Goal: Task Accomplishment & Management: Manage account settings

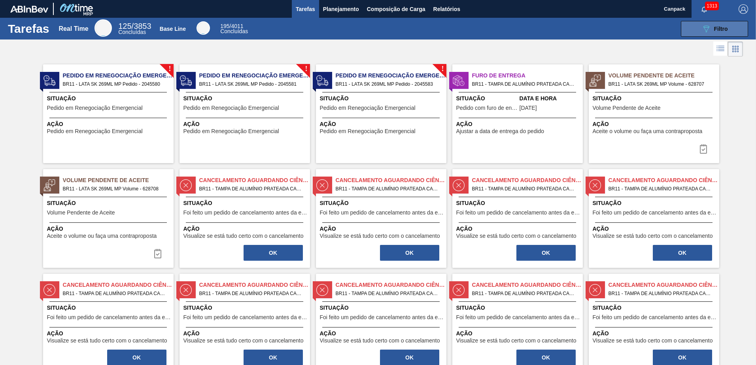
click at [699, 28] on button "089F7B8B-B2A5-4AFE-B5C0-19BA573D28AC Filtro" at bounding box center [714, 29] width 67 height 16
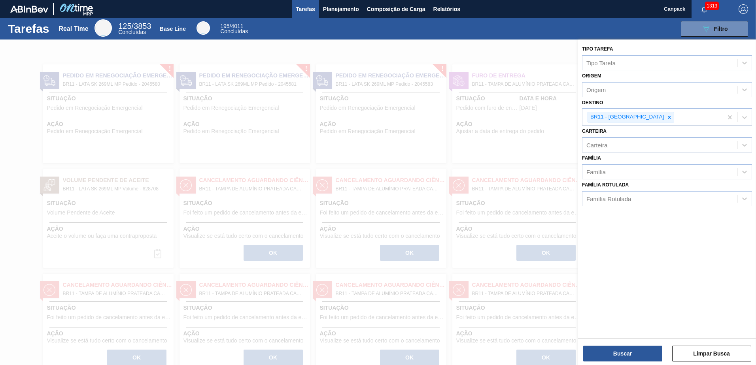
click at [490, 48] on div at bounding box center [378, 222] width 756 height 365
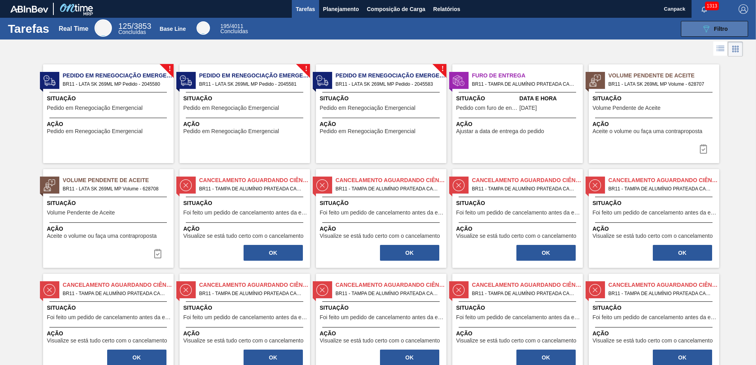
click at [702, 29] on icon "089F7B8B-B2A5-4AFE-B5C0-19BA573D28AC" at bounding box center [706, 28] width 9 height 9
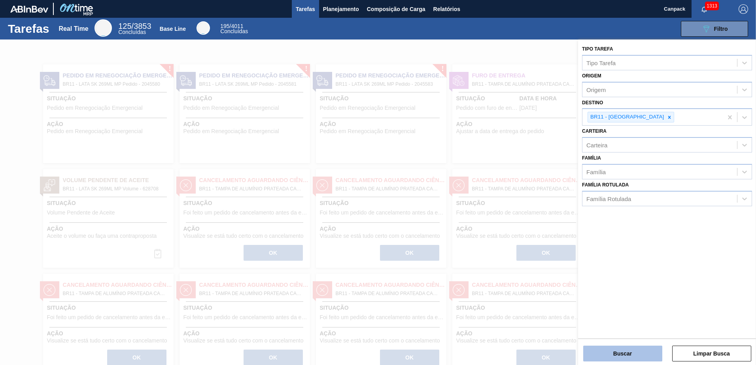
click at [618, 360] on button "Buscar" at bounding box center [622, 354] width 79 height 16
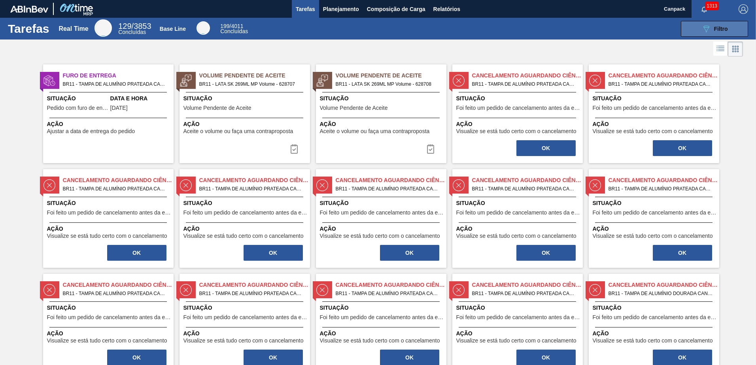
click at [701, 36] on button "089F7B8B-B2A5-4AFE-B5C0-19BA573D28AC Filtro" at bounding box center [714, 29] width 67 height 16
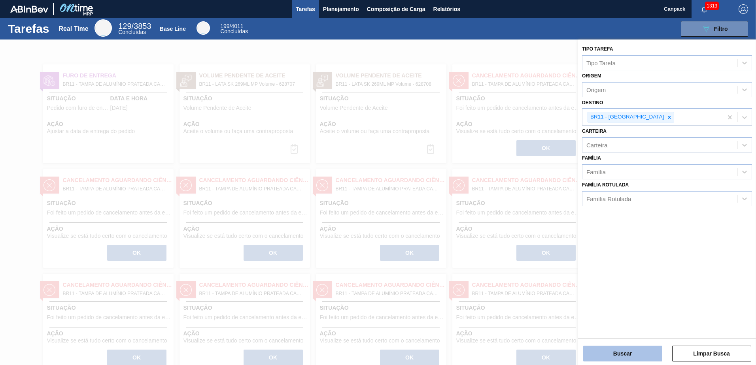
click at [636, 356] on button "Buscar" at bounding box center [622, 354] width 79 height 16
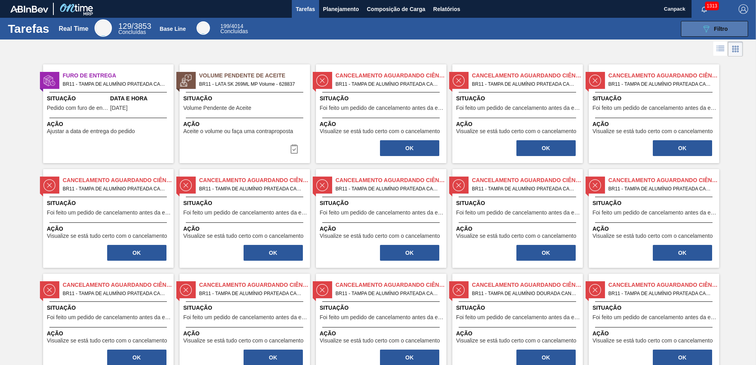
click at [702, 28] on icon "089F7B8B-B2A5-4AFE-B5C0-19BA573D28AC" at bounding box center [706, 28] width 9 height 9
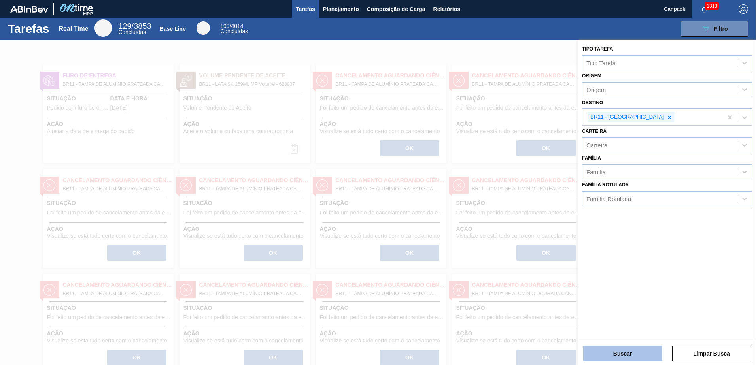
click at [620, 351] on button "Buscar" at bounding box center [622, 354] width 79 height 16
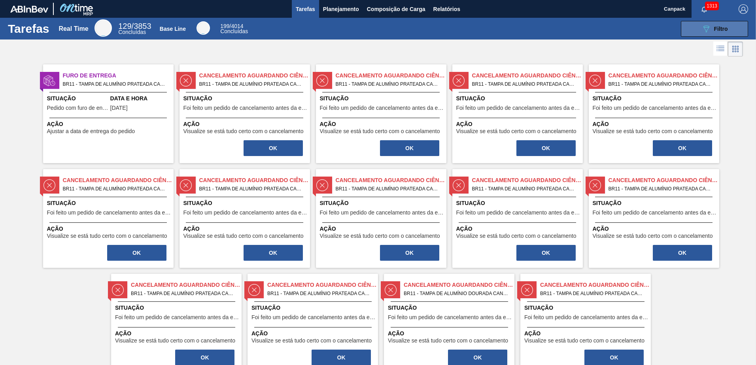
click at [702, 27] on icon "089F7B8B-B2A5-4AFE-B5C0-19BA573D28AC" at bounding box center [706, 28] width 9 height 9
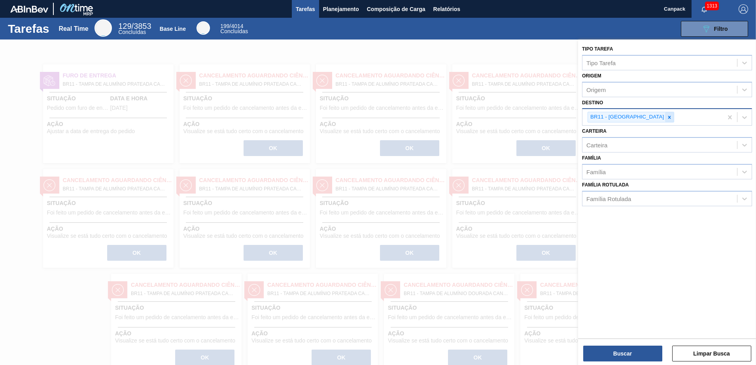
click at [668, 117] on icon at bounding box center [669, 117] width 3 height 3
click at [627, 357] on button "Buscar" at bounding box center [622, 354] width 79 height 16
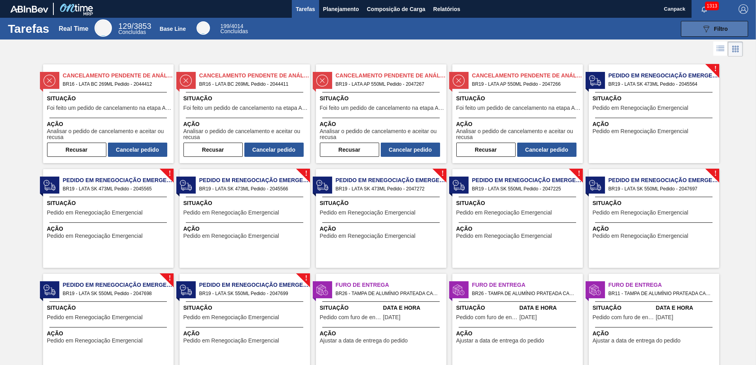
click at [708, 33] on icon "089F7B8B-B2A5-4AFE-B5C0-19BA573D28AC" at bounding box center [706, 28] width 9 height 9
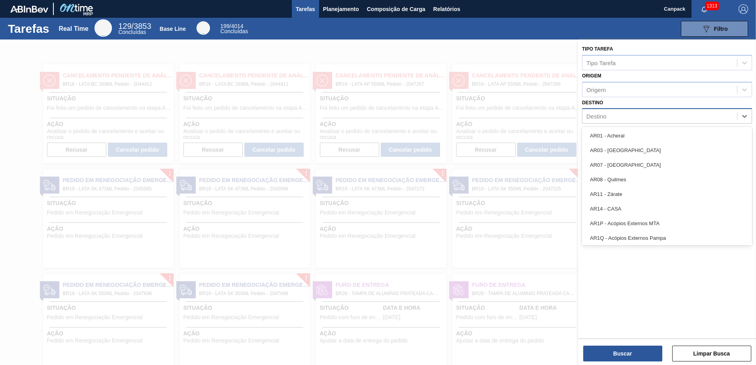
click at [606, 114] on div "Destino" at bounding box center [597, 116] width 20 height 7
type input "nova r"
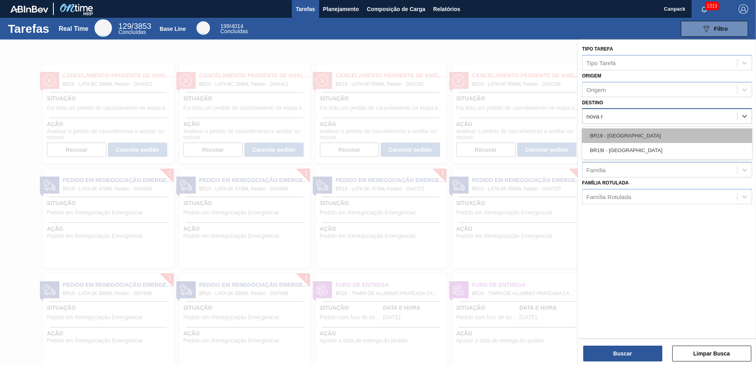
click at [623, 134] on div "BR19 - Nova Rio" at bounding box center [667, 136] width 170 height 15
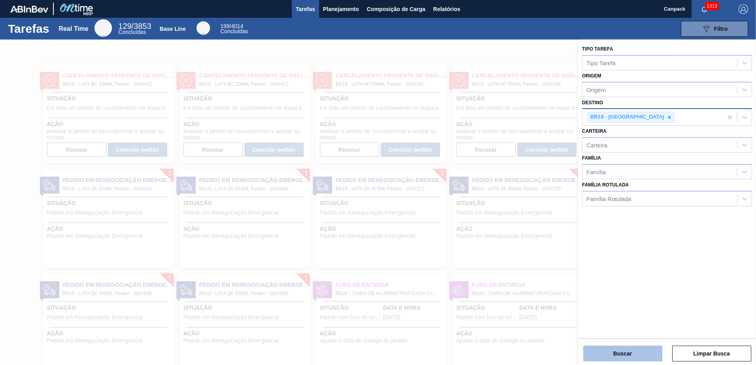
click at [633, 351] on button "Buscar" at bounding box center [622, 354] width 79 height 16
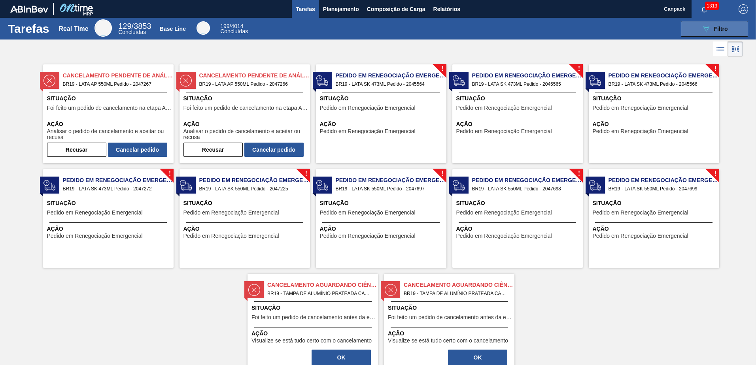
click at [709, 34] on button "089F7B8B-B2A5-4AFE-B5C0-19BA573D28AC Filtro" at bounding box center [714, 29] width 67 height 16
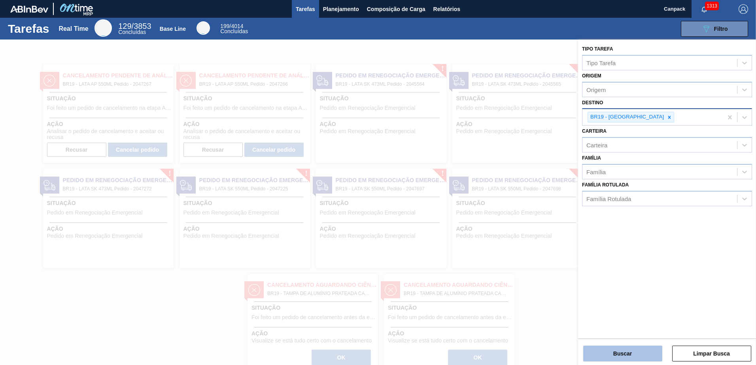
click at [621, 358] on button "Buscar" at bounding box center [622, 354] width 79 height 16
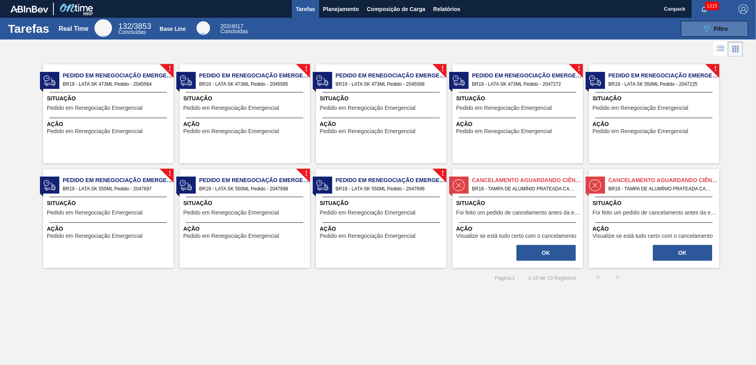
click at [722, 27] on span "Filtro" at bounding box center [721, 29] width 14 height 6
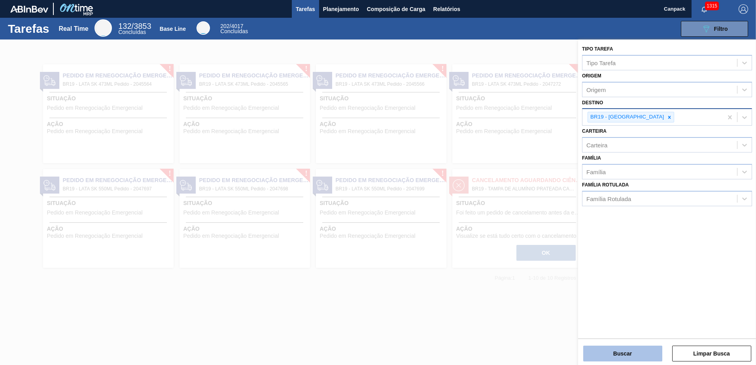
click at [624, 348] on button "Buscar" at bounding box center [622, 354] width 79 height 16
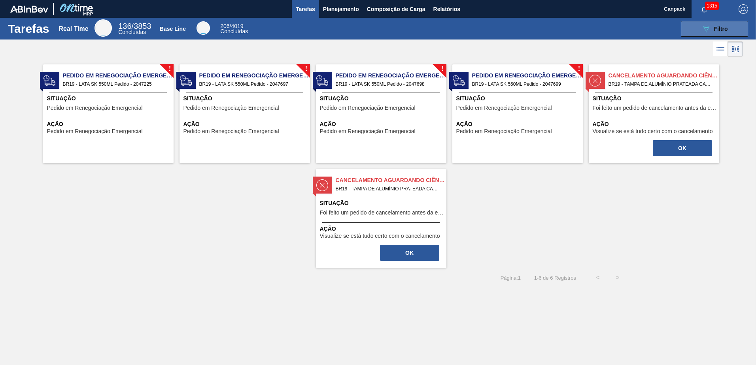
click at [718, 30] on span "Filtro" at bounding box center [721, 29] width 14 height 6
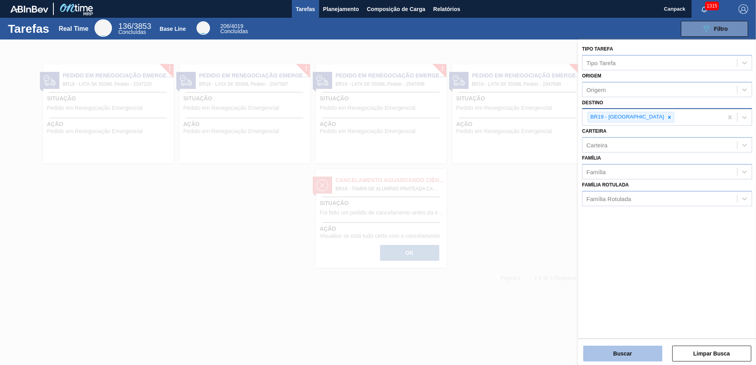
click at [639, 348] on button "Buscar" at bounding box center [622, 354] width 79 height 16
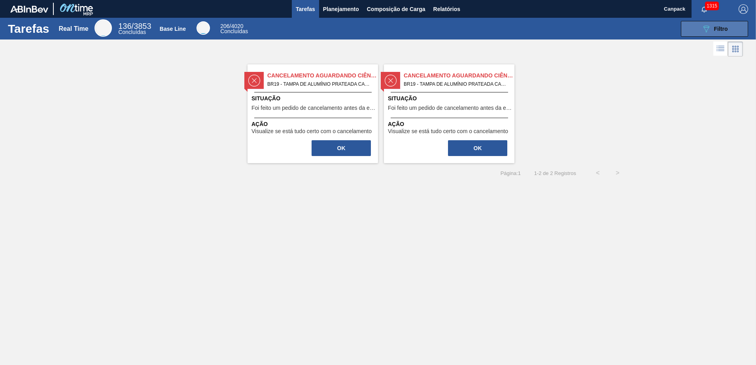
click at [700, 30] on button "089F7B8B-B2A5-4AFE-B5C0-19BA573D28AC Filtro" at bounding box center [714, 29] width 67 height 16
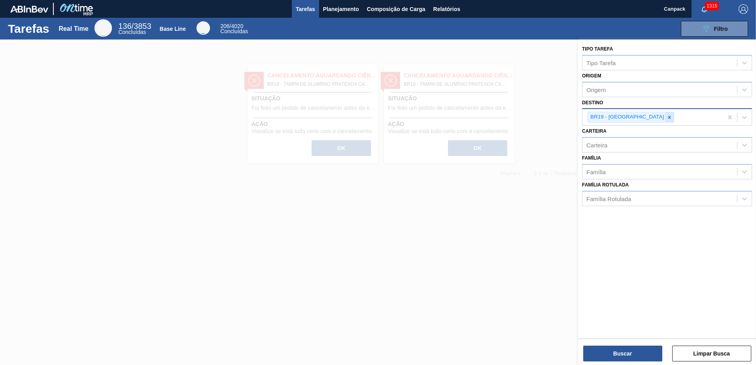
click at [668, 117] on icon at bounding box center [669, 117] width 3 height 3
click at [625, 355] on button "Buscar" at bounding box center [622, 354] width 79 height 16
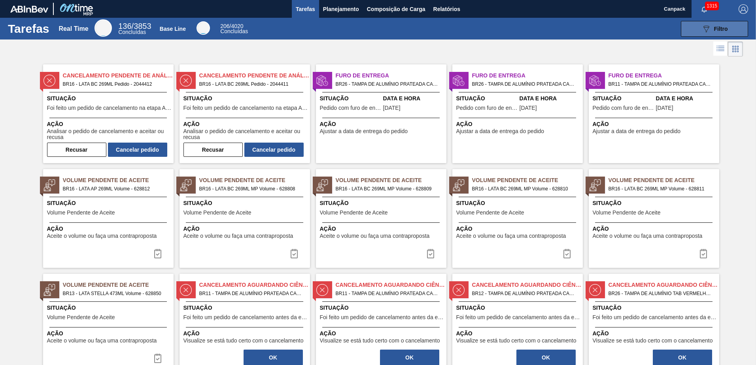
click at [692, 30] on button "089F7B8B-B2A5-4AFE-B5C0-19BA573D28AC Filtro" at bounding box center [714, 29] width 67 height 16
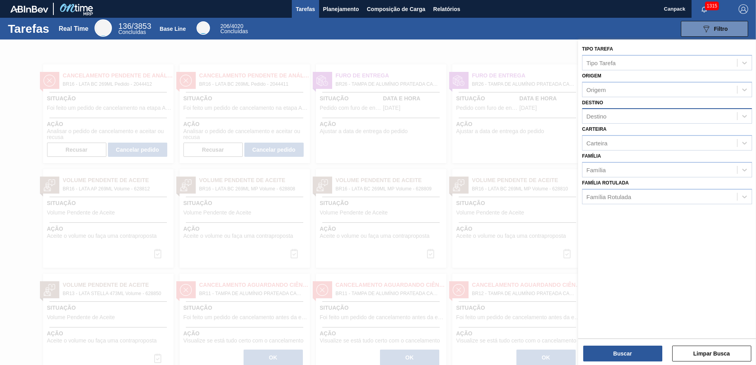
click at [608, 117] on div "Destino" at bounding box center [660, 116] width 155 height 11
type input "jac"
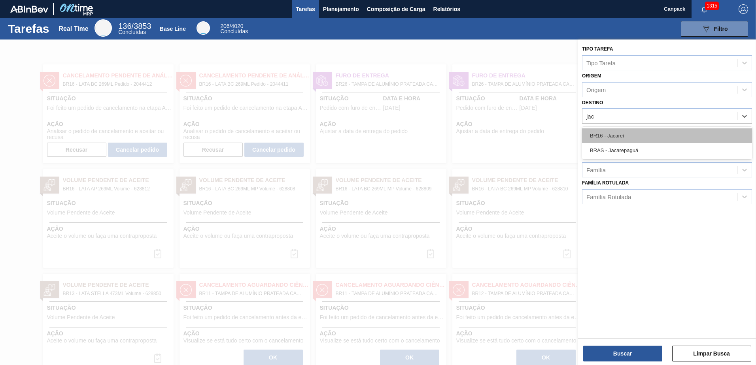
click at [619, 140] on div "BR16 - Jacareí" at bounding box center [667, 136] width 170 height 15
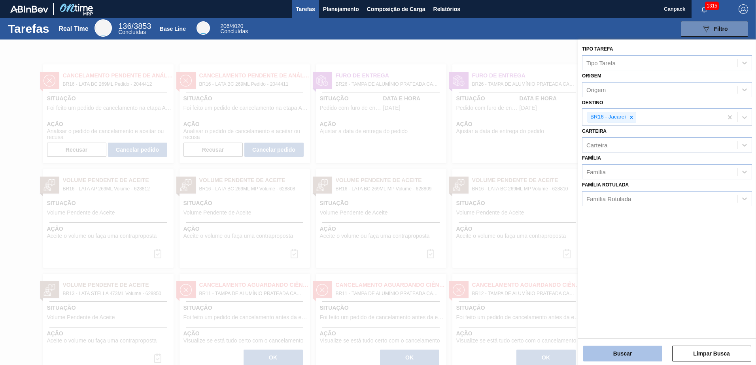
click at [634, 358] on button "Buscar" at bounding box center [622, 354] width 79 height 16
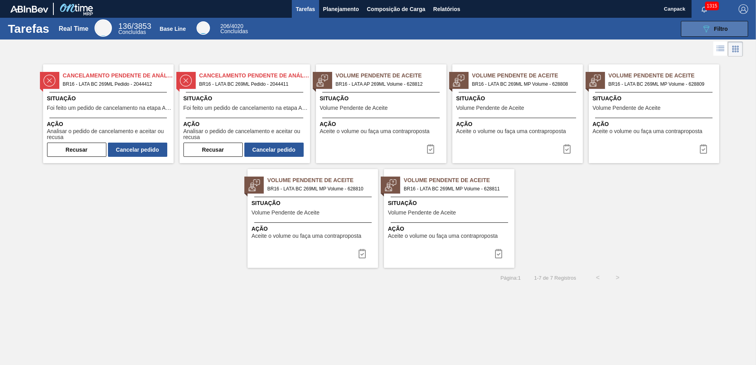
click at [704, 31] on icon "089F7B8B-B2A5-4AFE-B5C0-19BA573D28AC" at bounding box center [706, 28] width 9 height 9
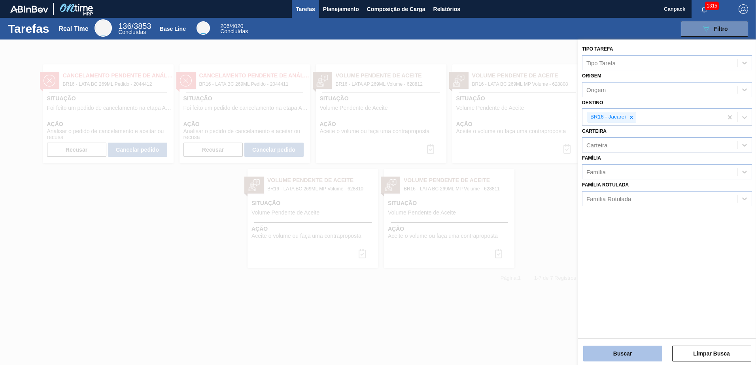
click at [638, 352] on button "Buscar" at bounding box center [622, 354] width 79 height 16
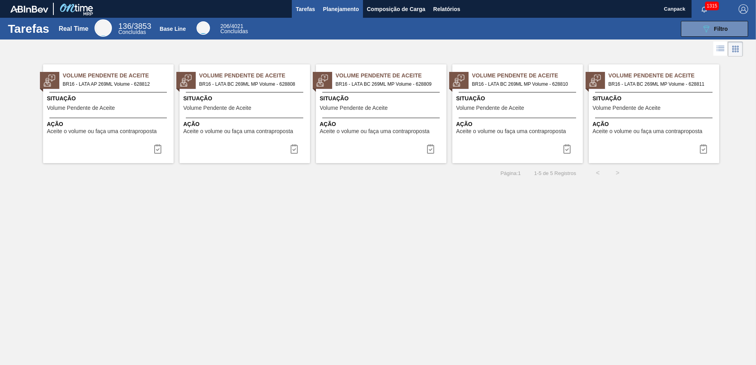
click at [343, 6] on span "Planejamento" at bounding box center [341, 8] width 36 height 9
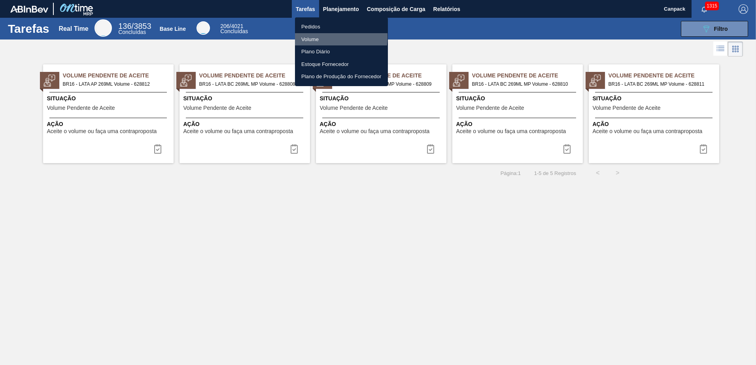
click at [315, 37] on li "Volume" at bounding box center [341, 39] width 93 height 13
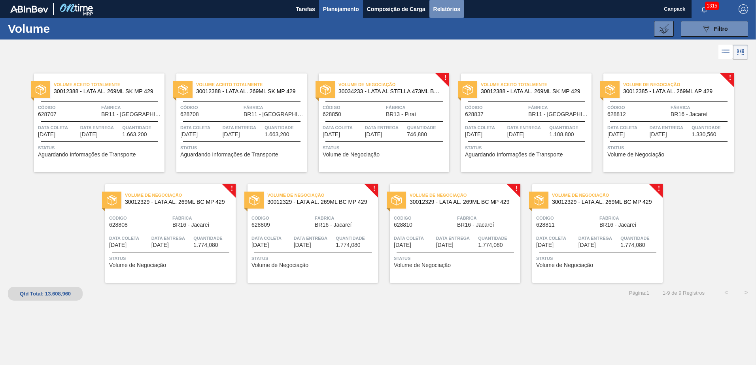
click at [445, 12] on span "Relatórios" at bounding box center [447, 8] width 27 height 9
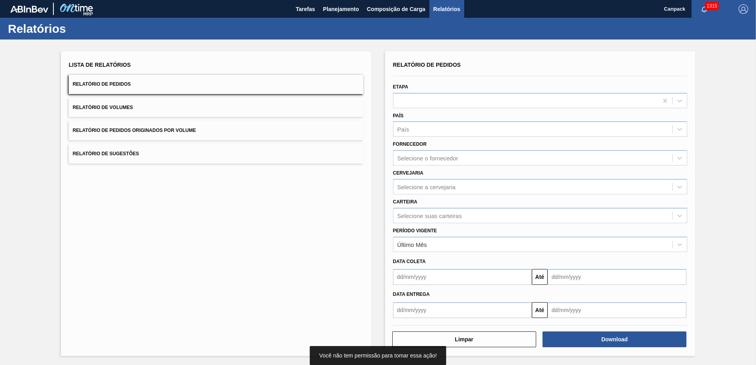
click at [131, 112] on button "Relatório de Volumes" at bounding box center [216, 107] width 295 height 19
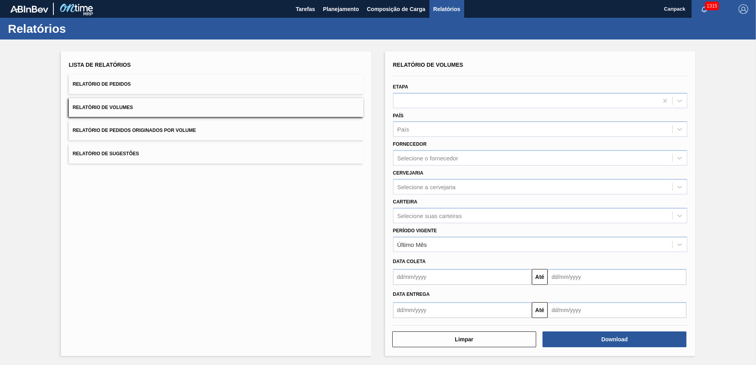
click at [117, 106] on span "Relatório de Volumes" at bounding box center [103, 108] width 60 height 6
click at [458, 105] on div at bounding box center [526, 100] width 265 height 11
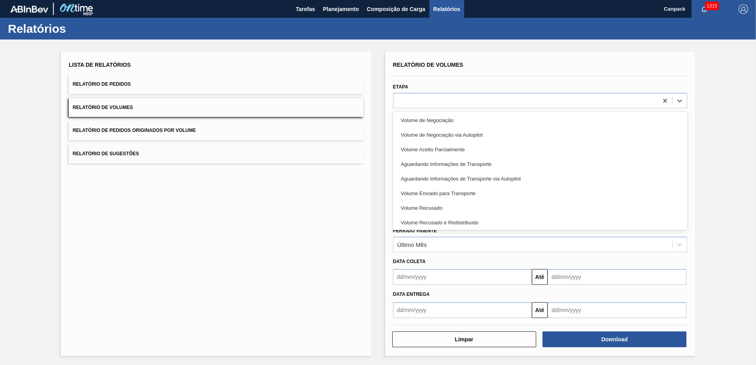
click at [495, 70] on div "Relatório de Volumes" at bounding box center [540, 64] width 295 height 11
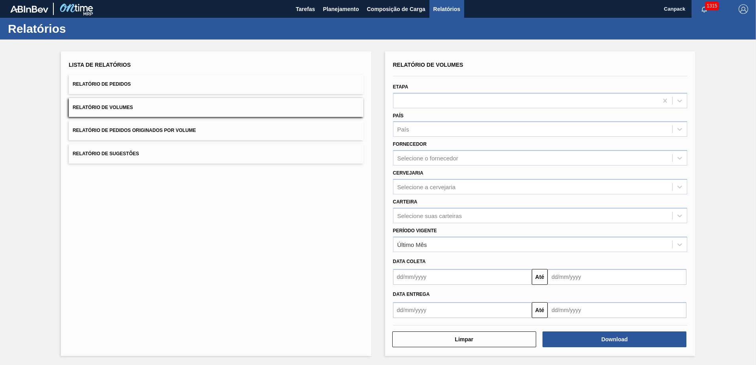
click at [422, 280] on input "text" at bounding box center [462, 277] width 139 height 16
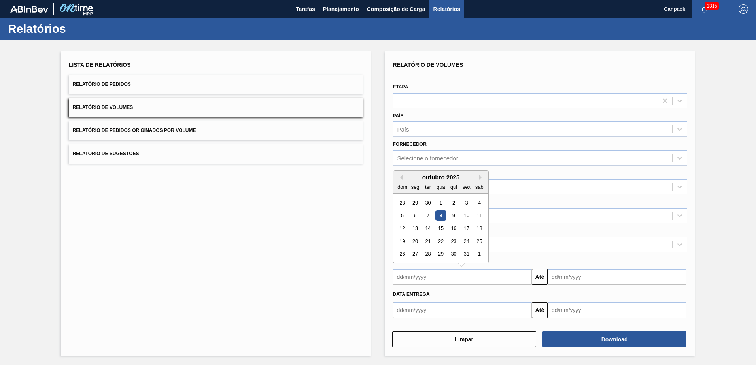
click at [441, 220] on div "8" at bounding box center [440, 215] width 11 height 11
type input "[DATE]"
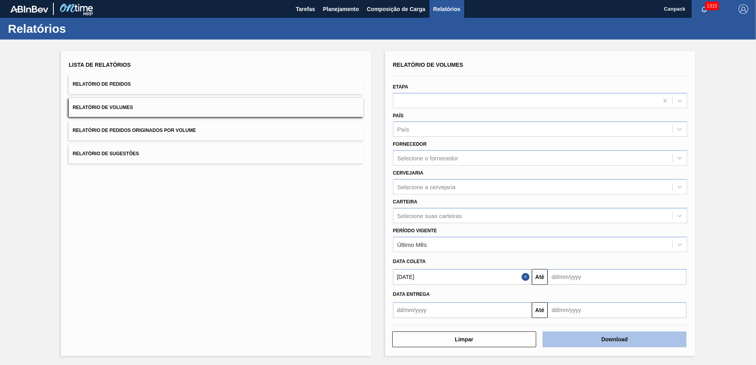
click at [631, 341] on button "Download" at bounding box center [615, 340] width 144 height 16
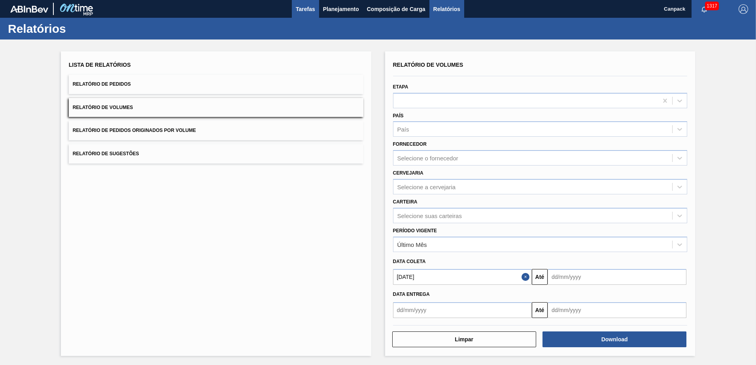
click at [305, 13] on span "Tarefas" at bounding box center [305, 8] width 19 height 9
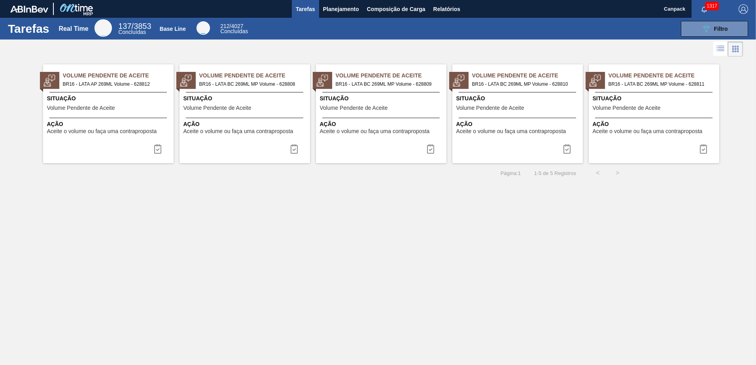
drag, startPoint x: 108, startPoint y: 103, endPoint x: 377, endPoint y: 220, distance: 292.8
click at [377, 220] on div "Tarefas Real Time 137 / 3853 Concluídas Base Line 212 / 4027 Concluídas 089F7B8…" at bounding box center [378, 174] width 756 height 312
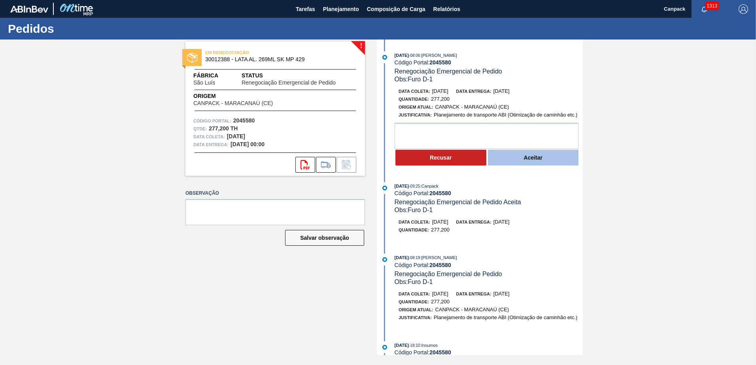
click at [530, 159] on button "Aceitar" at bounding box center [533, 158] width 91 height 16
click at [525, 157] on button "Aceitar" at bounding box center [533, 158] width 91 height 16
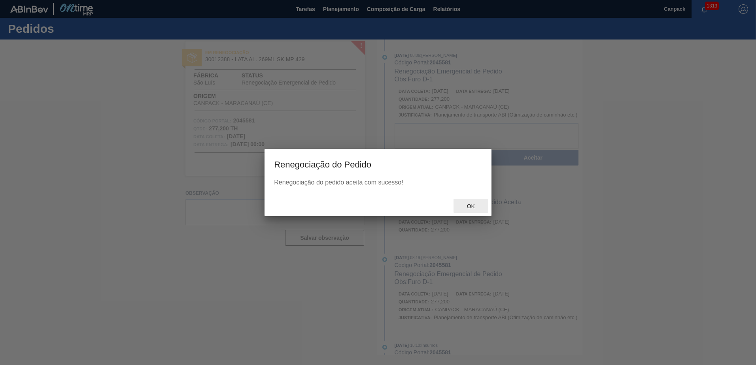
click at [478, 208] on span "Ok" at bounding box center [471, 206] width 21 height 6
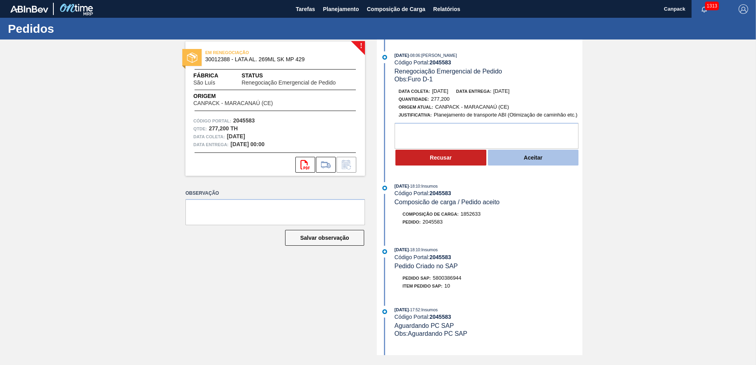
click at [512, 161] on button "Aceitar" at bounding box center [533, 158] width 91 height 16
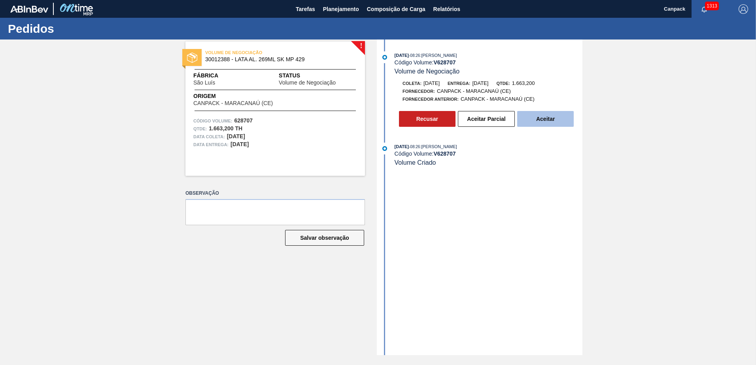
click at [544, 121] on button "Aceitar" at bounding box center [545, 119] width 57 height 16
click at [553, 114] on button "Aceitar" at bounding box center [545, 119] width 57 height 16
click at [546, 122] on button "Aceitar" at bounding box center [545, 119] width 57 height 16
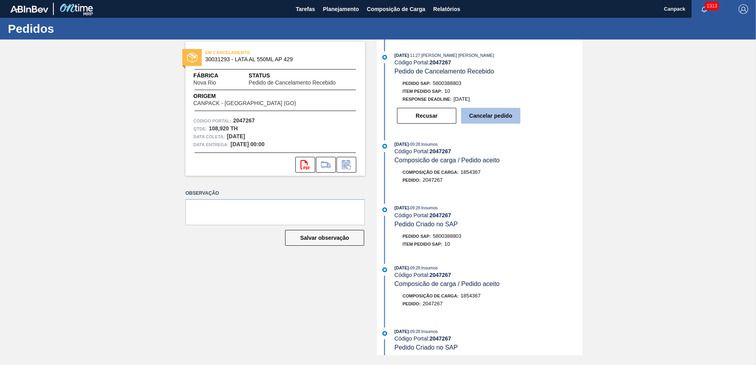
click at [515, 117] on button "Cancelar pedido" at bounding box center [490, 116] width 59 height 16
click at [495, 119] on button "Cancelar pedido" at bounding box center [490, 116] width 59 height 16
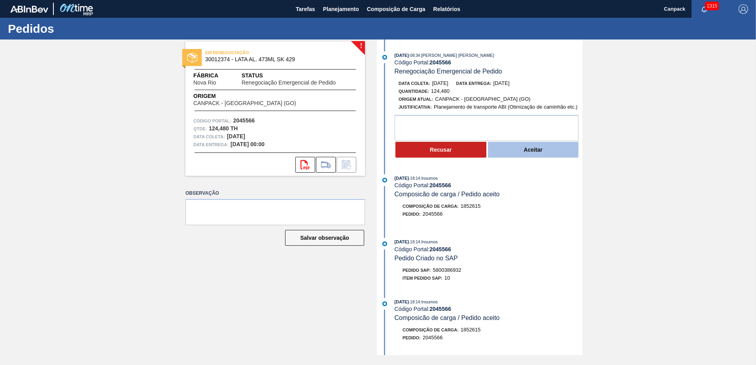
click at [541, 154] on button "Aceitar" at bounding box center [533, 150] width 91 height 16
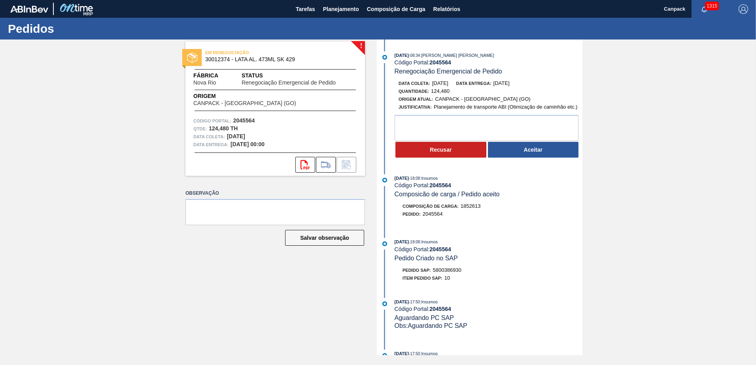
click at [509, 244] on div "02/10/2025 - 18:08 : Insumos" at bounding box center [489, 242] width 188 height 8
click at [552, 151] on button "Aceitar" at bounding box center [533, 150] width 91 height 16
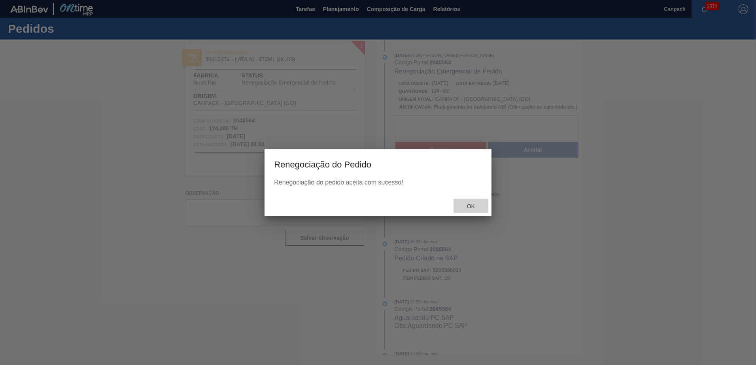
click at [471, 210] on div "Ok" at bounding box center [471, 206] width 35 height 15
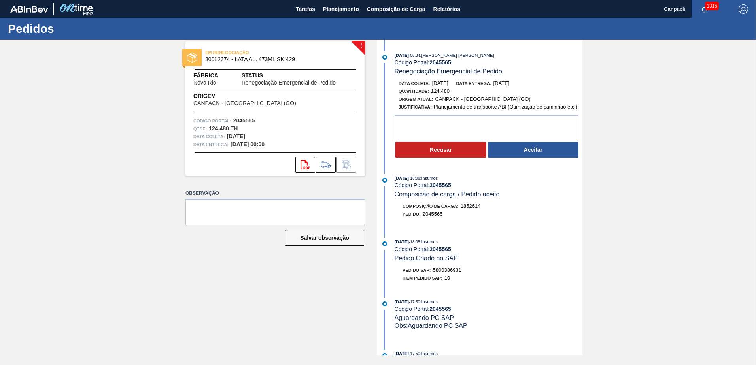
click at [540, 154] on button "Aceitar" at bounding box center [533, 150] width 91 height 16
click at [538, 150] on button "Aceitar" at bounding box center [533, 150] width 91 height 16
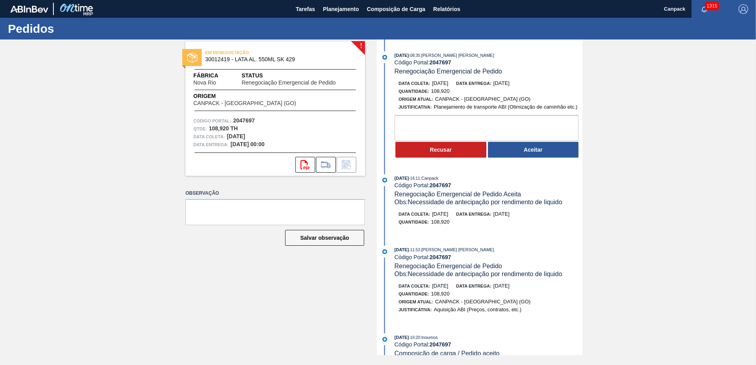
click at [541, 157] on button "Aceitar" at bounding box center [533, 150] width 91 height 16
click at [513, 146] on button "Aceitar" at bounding box center [533, 150] width 91 height 16
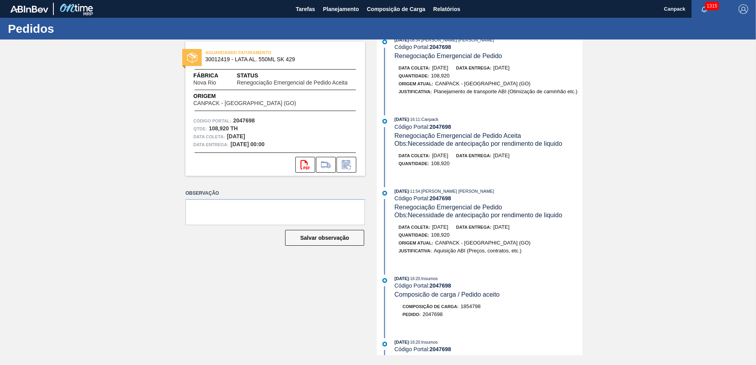
scroll to position [119, 0]
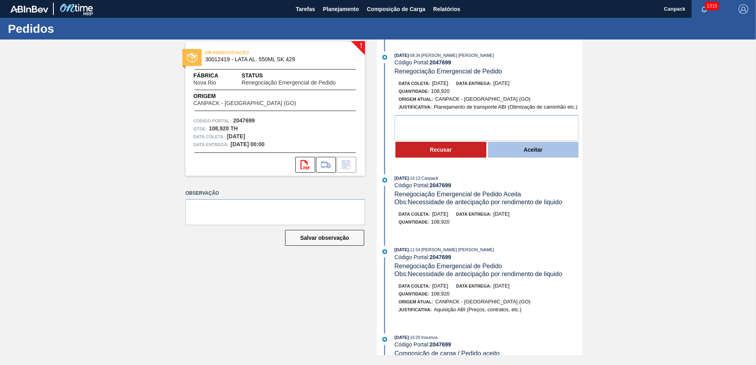
click at [534, 145] on button "Aceitar" at bounding box center [533, 150] width 91 height 16
click at [511, 153] on button "Aceitar" at bounding box center [533, 150] width 91 height 16
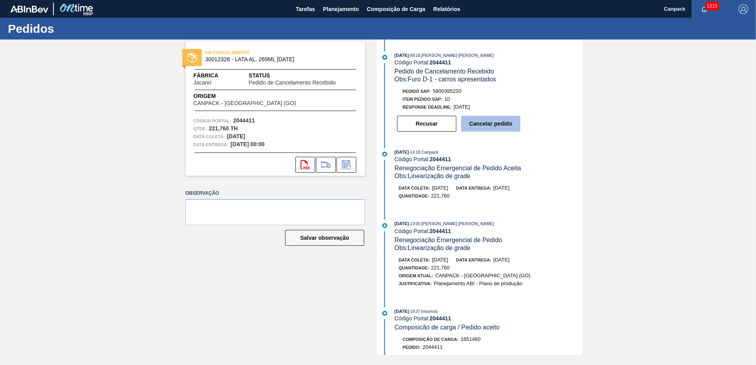
click at [492, 128] on button "Cancelar pedido" at bounding box center [490, 124] width 59 height 16
click at [496, 128] on button "Cancelar pedido" at bounding box center [490, 124] width 59 height 16
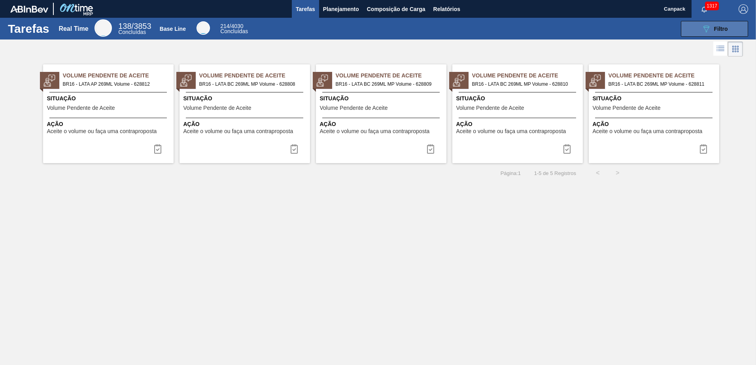
click at [710, 29] on icon "089F7B8B-B2A5-4AFE-B5C0-19BA573D28AC" at bounding box center [706, 28] width 9 height 9
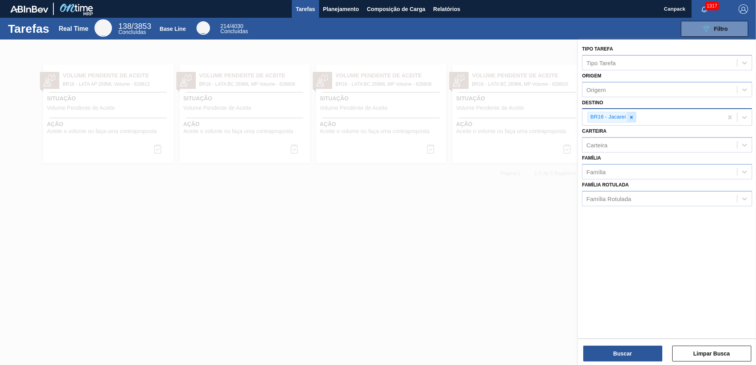
click at [632, 117] on icon at bounding box center [631, 117] width 3 height 3
click at [615, 351] on button "Buscar" at bounding box center [622, 354] width 79 height 16
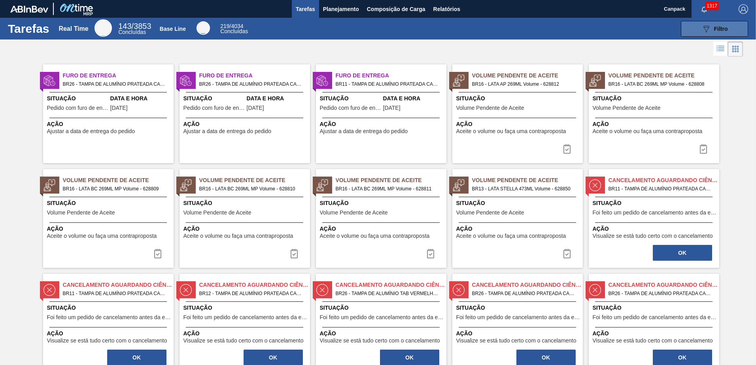
click at [702, 32] on icon "089F7B8B-B2A5-4AFE-B5C0-19BA573D28AC" at bounding box center [706, 28] width 9 height 9
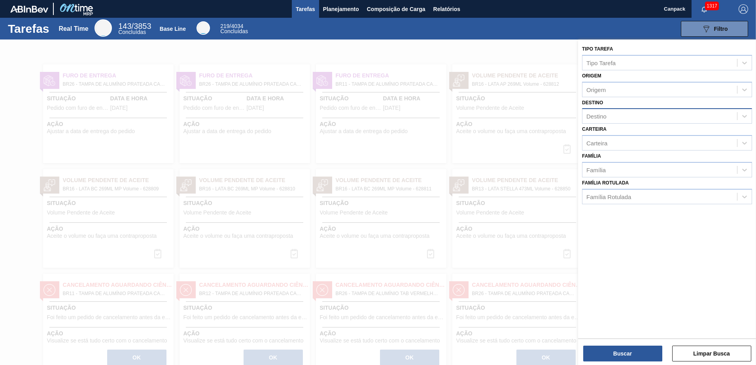
click at [613, 114] on div "Destino" at bounding box center [660, 116] width 155 height 11
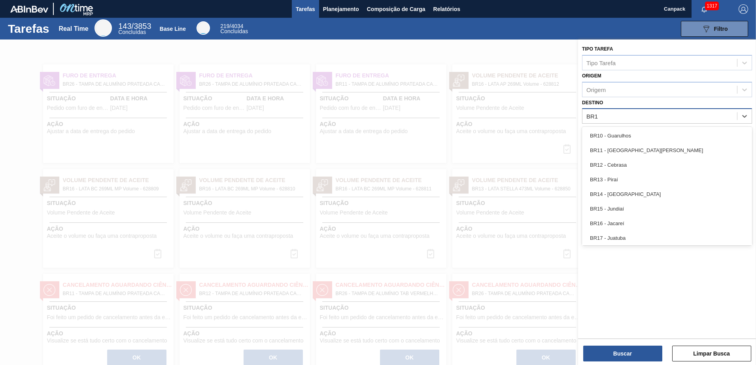
type input "BR13"
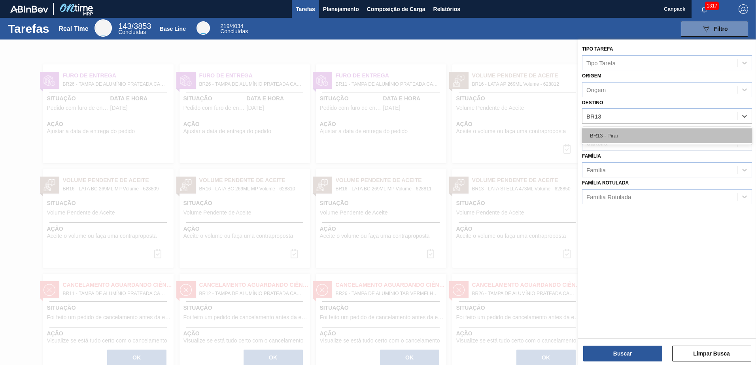
click at [625, 138] on div "BR13 - Piraí" at bounding box center [667, 136] width 170 height 15
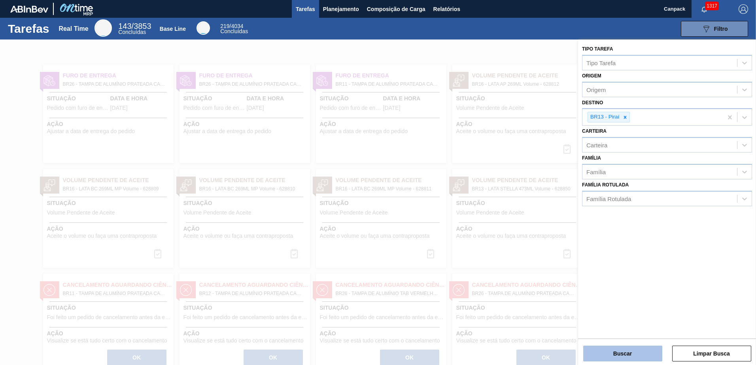
click at [651, 357] on button "Buscar" at bounding box center [622, 354] width 79 height 16
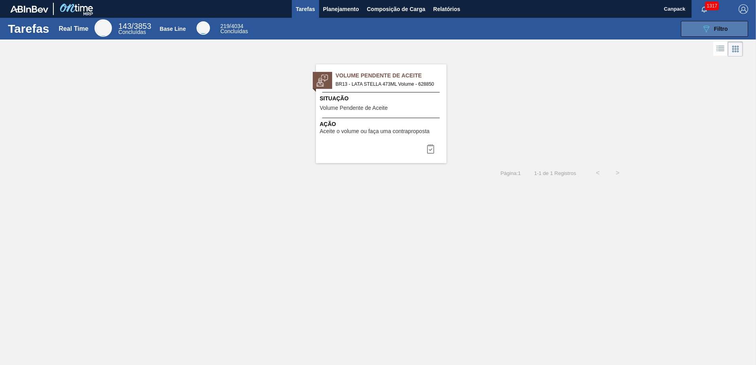
click at [706, 25] on icon "089F7B8B-B2A5-4AFE-B5C0-19BA573D28AC" at bounding box center [706, 28] width 9 height 9
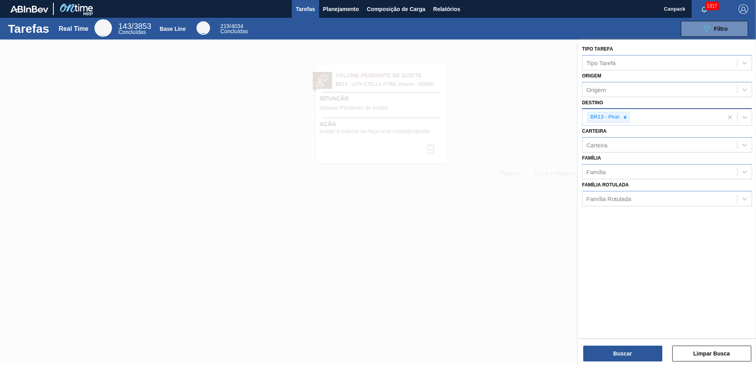
click at [627, 117] on icon at bounding box center [626, 118] width 6 height 6
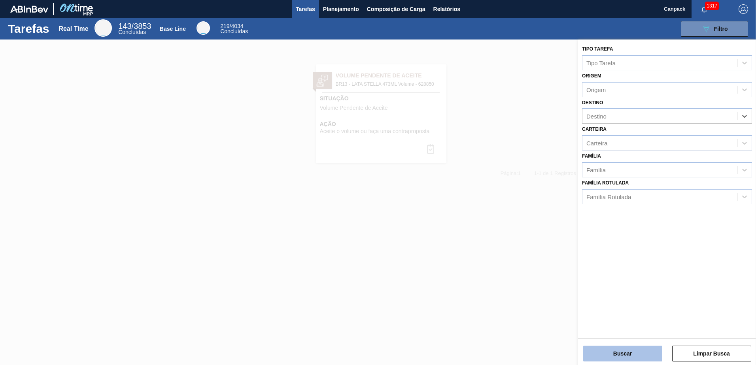
click at [629, 358] on button "Buscar" at bounding box center [622, 354] width 79 height 16
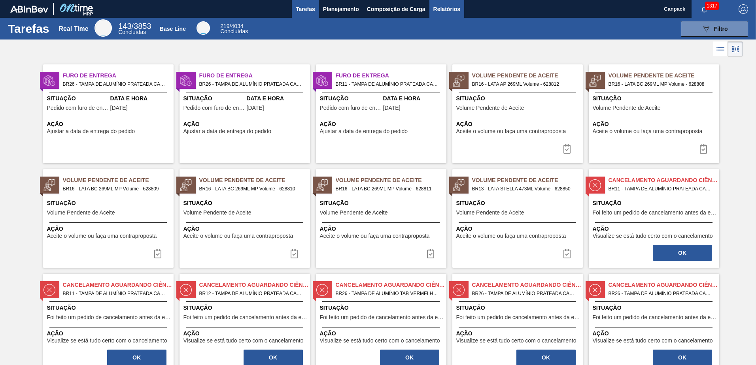
click at [446, 13] on span "Relatórios" at bounding box center [447, 8] width 27 height 9
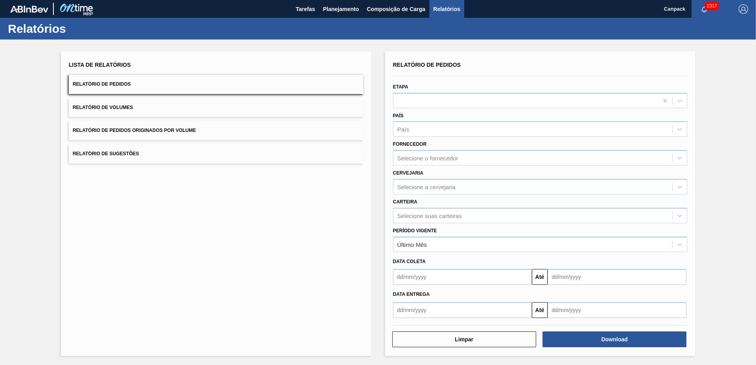
click at [83, 109] on span "Relatório de Volumes" at bounding box center [103, 108] width 60 height 6
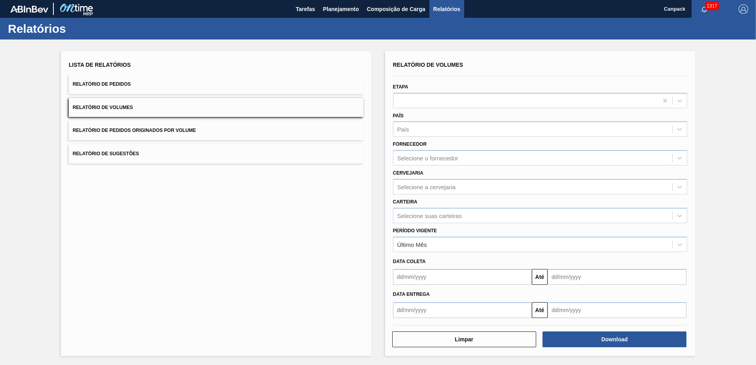
click at [425, 277] on input "text" at bounding box center [462, 277] width 139 height 16
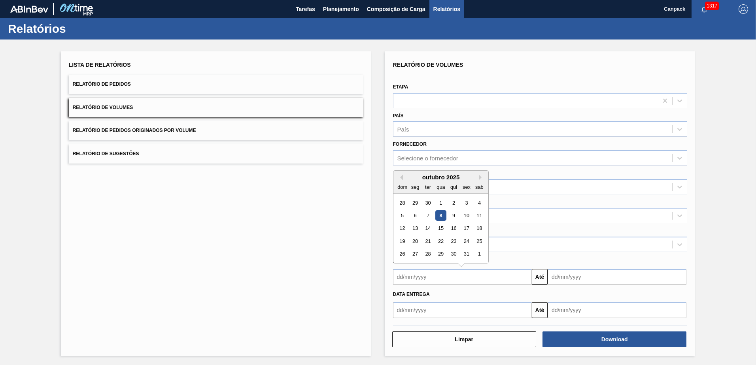
click at [730, 221] on div "Lista de Relatórios Relatório de Pedidos Relatório de Volumes Relatório de Pedi…" at bounding box center [378, 203] width 756 height 327
click at [473, 280] on input "text" at bounding box center [462, 277] width 139 height 16
click at [536, 71] on div at bounding box center [540, 75] width 301 height 9
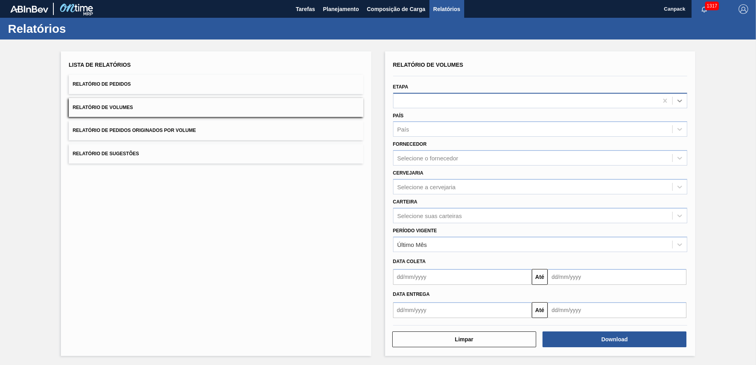
click at [681, 101] on icon at bounding box center [680, 101] width 8 height 8
click at [530, 72] on div at bounding box center [540, 75] width 301 height 9
click at [437, 281] on input "text" at bounding box center [462, 277] width 139 height 16
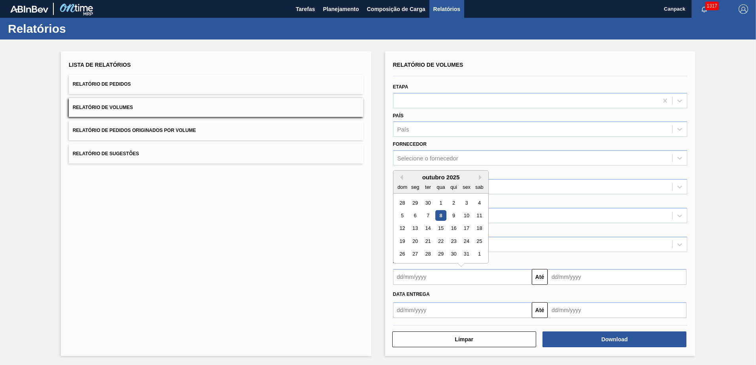
click at [441, 220] on div "8" at bounding box center [440, 215] width 11 height 11
type input "[DATE]"
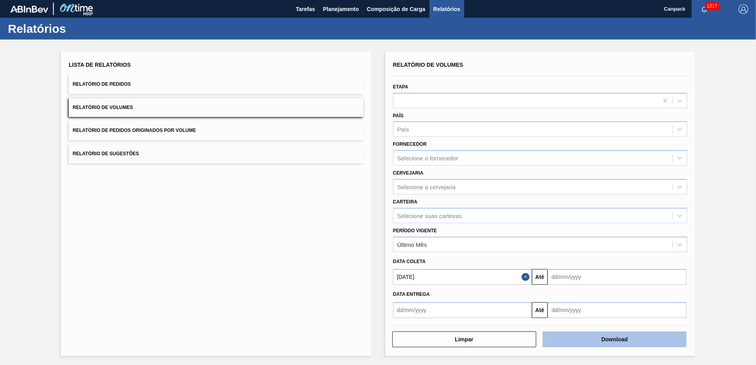
click at [602, 346] on button "Download" at bounding box center [615, 340] width 144 height 16
click at [98, 82] on span "Relatório de Pedidos" at bounding box center [102, 84] width 58 height 6
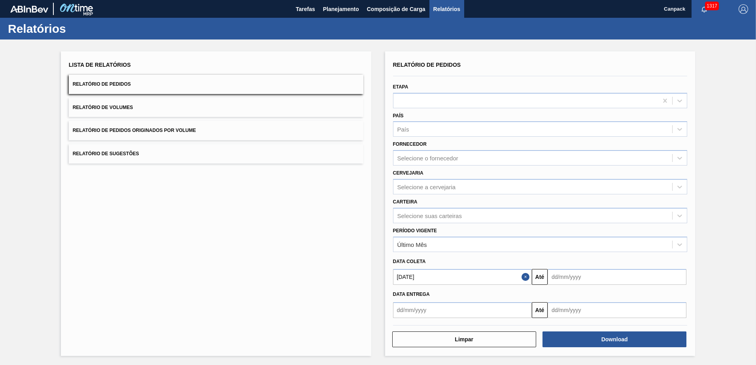
click at [156, 85] on button "Relatório de Pedidos" at bounding box center [216, 84] width 295 height 19
click at [220, 87] on button "Relatório de Pedidos" at bounding box center [216, 84] width 295 height 19
click at [487, 283] on input "[DATE]" at bounding box center [462, 277] width 139 height 16
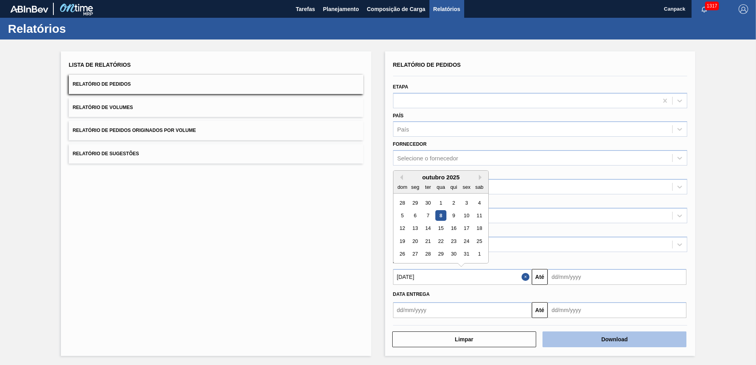
click at [610, 338] on button "Download" at bounding box center [615, 340] width 144 height 16
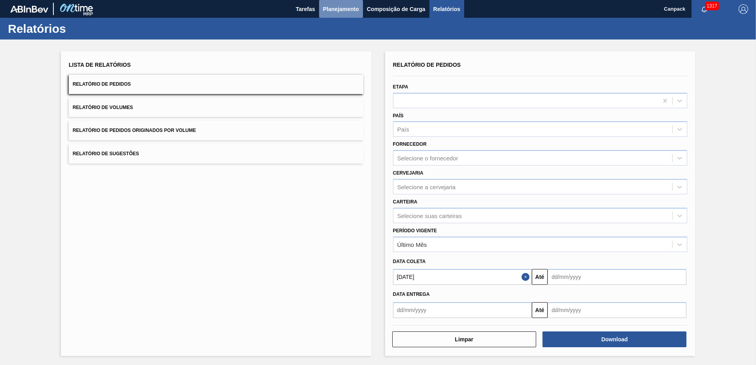
click at [331, 9] on span "Planejamento" at bounding box center [341, 8] width 36 height 9
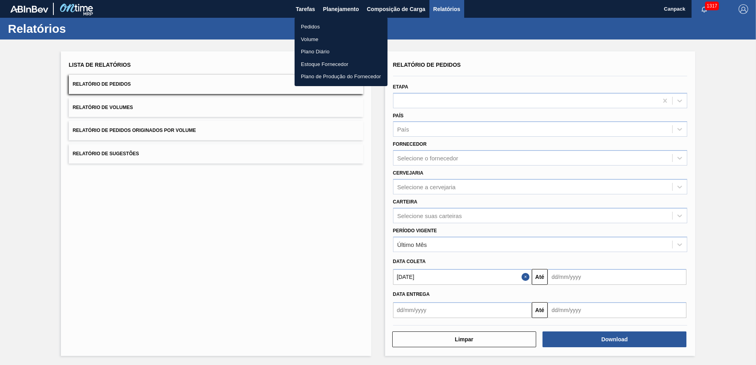
click at [318, 25] on li "Pedidos" at bounding box center [341, 27] width 93 height 13
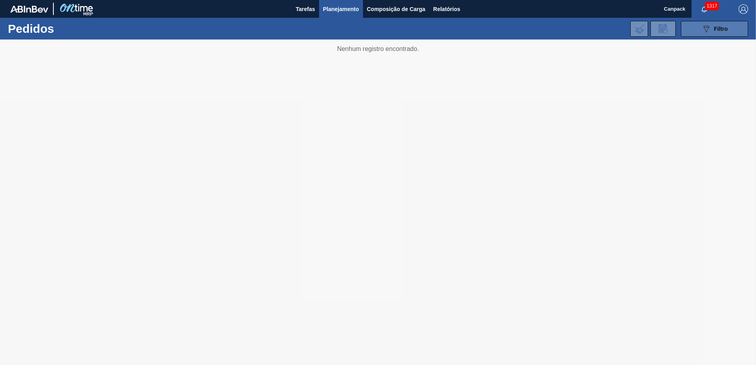
click at [709, 32] on icon "089F7B8B-B2A5-4AFE-B5C0-19BA573D28AC" at bounding box center [706, 28] width 9 height 9
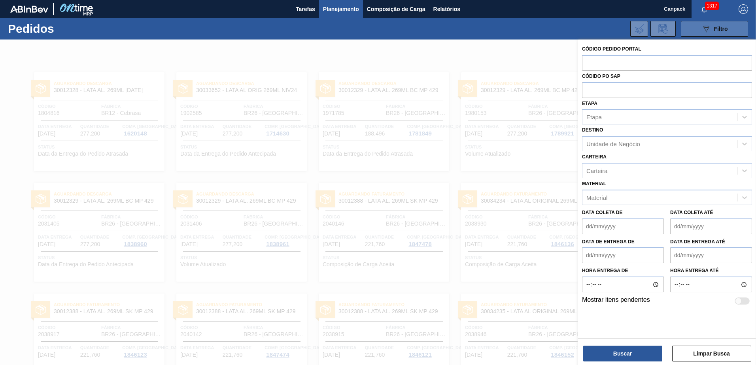
click at [703, 30] on icon "089F7B8B-B2A5-4AFE-B5C0-19BA573D28AC" at bounding box center [706, 28] width 9 height 9
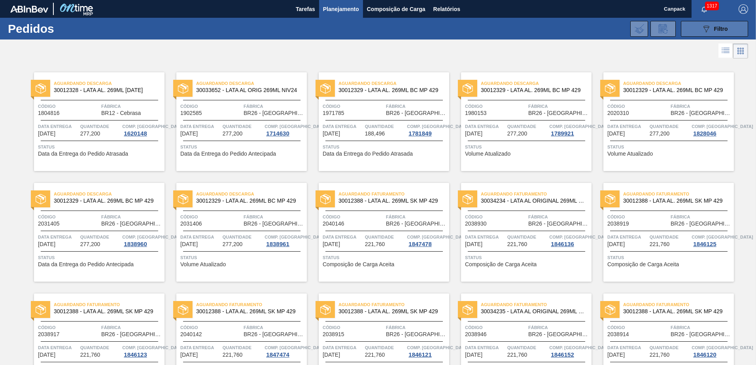
click at [730, 33] on button "089F7B8B-B2A5-4AFE-B5C0-19BA573D28AC Filtro" at bounding box center [714, 29] width 67 height 16
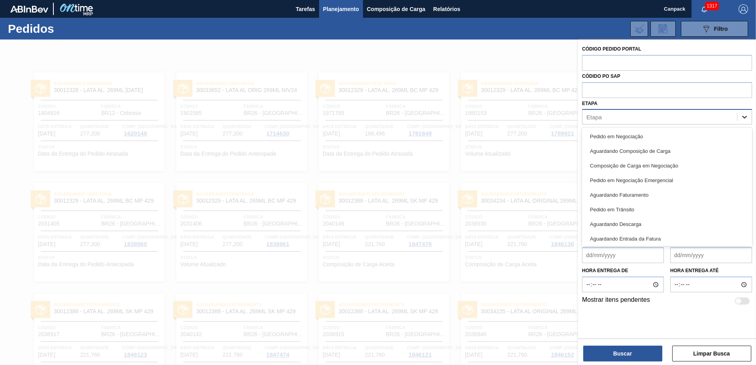
click at [744, 117] on icon at bounding box center [744, 117] width 5 height 3
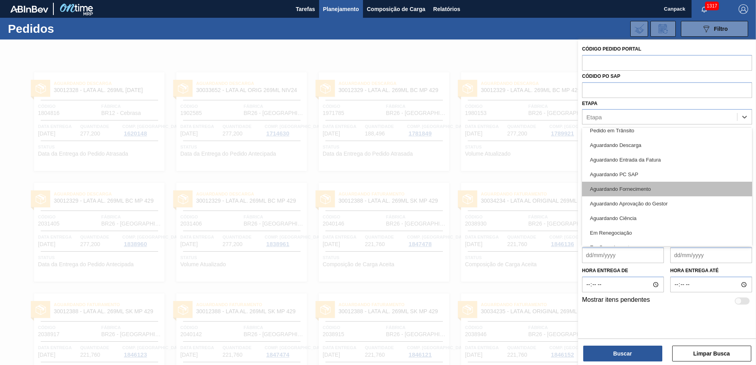
scroll to position [104, 0]
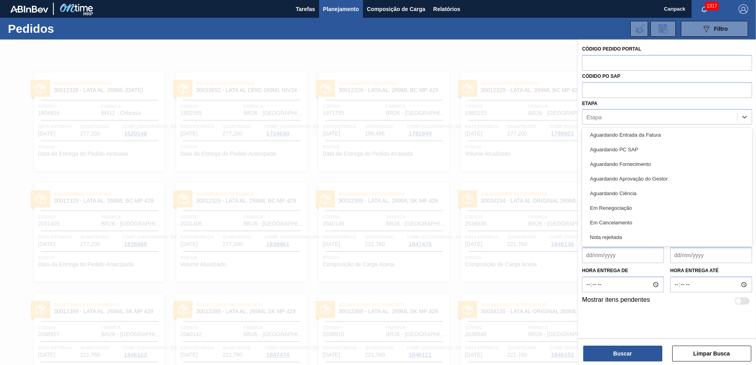
click at [628, 208] on div "Em Renegociação" at bounding box center [667, 208] width 170 height 15
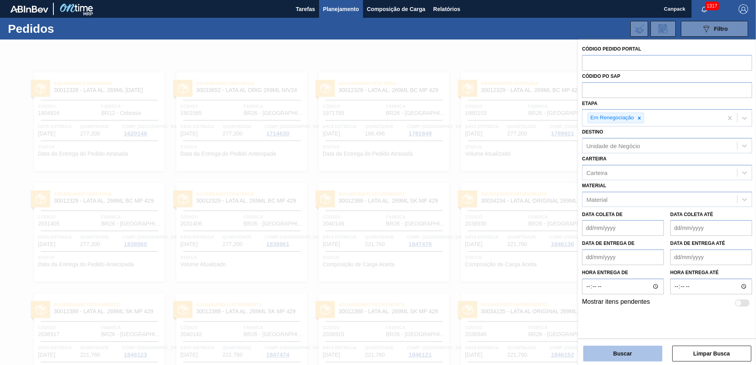
click at [610, 350] on button "Buscar" at bounding box center [622, 354] width 79 height 16
